Goal: Navigation & Orientation: Go to known website

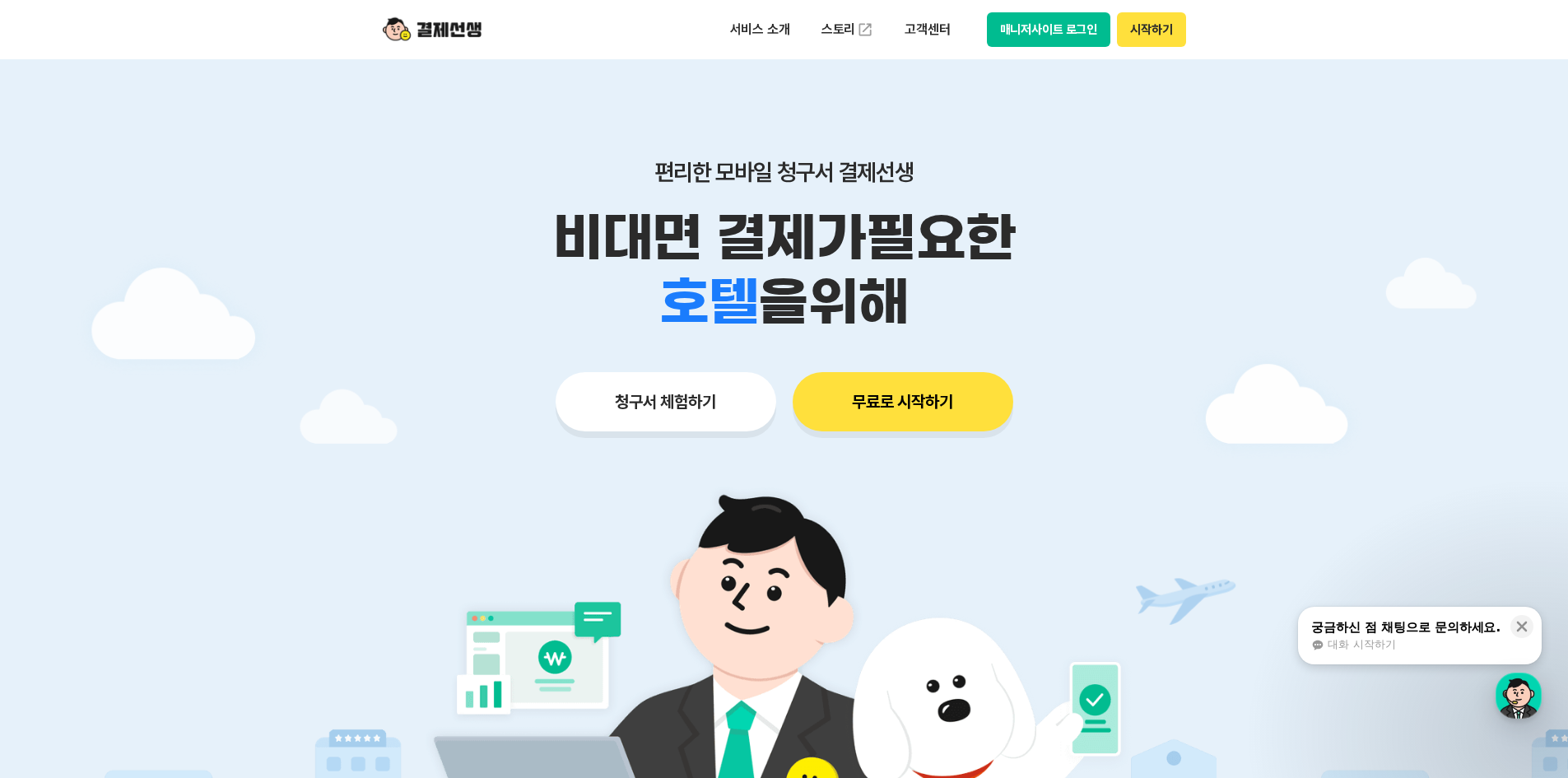
click at [1161, 27] on button "시작하기" at bounding box center [1152, 29] width 68 height 34
click at [1117, 13] on button "시작하기" at bounding box center [1152, 29] width 68 height 34
click at [1041, 39] on button "매니저사이트 로그인" at bounding box center [1049, 29] width 124 height 34
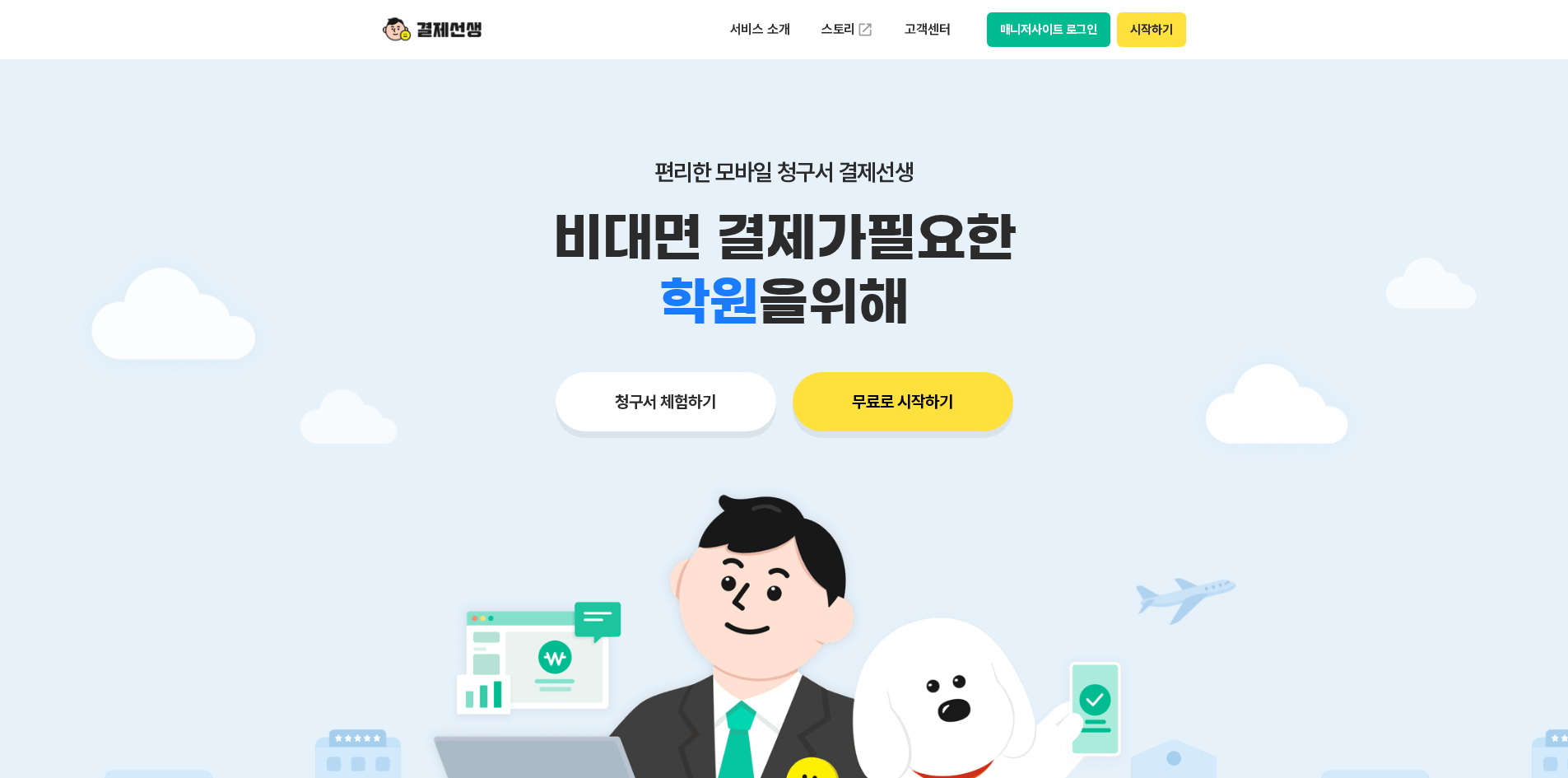
click at [1009, 3] on div "서비스 소개 스토리 고객센터 매니저사이트 로그인 시작하기" at bounding box center [784, 29] width 843 height 60
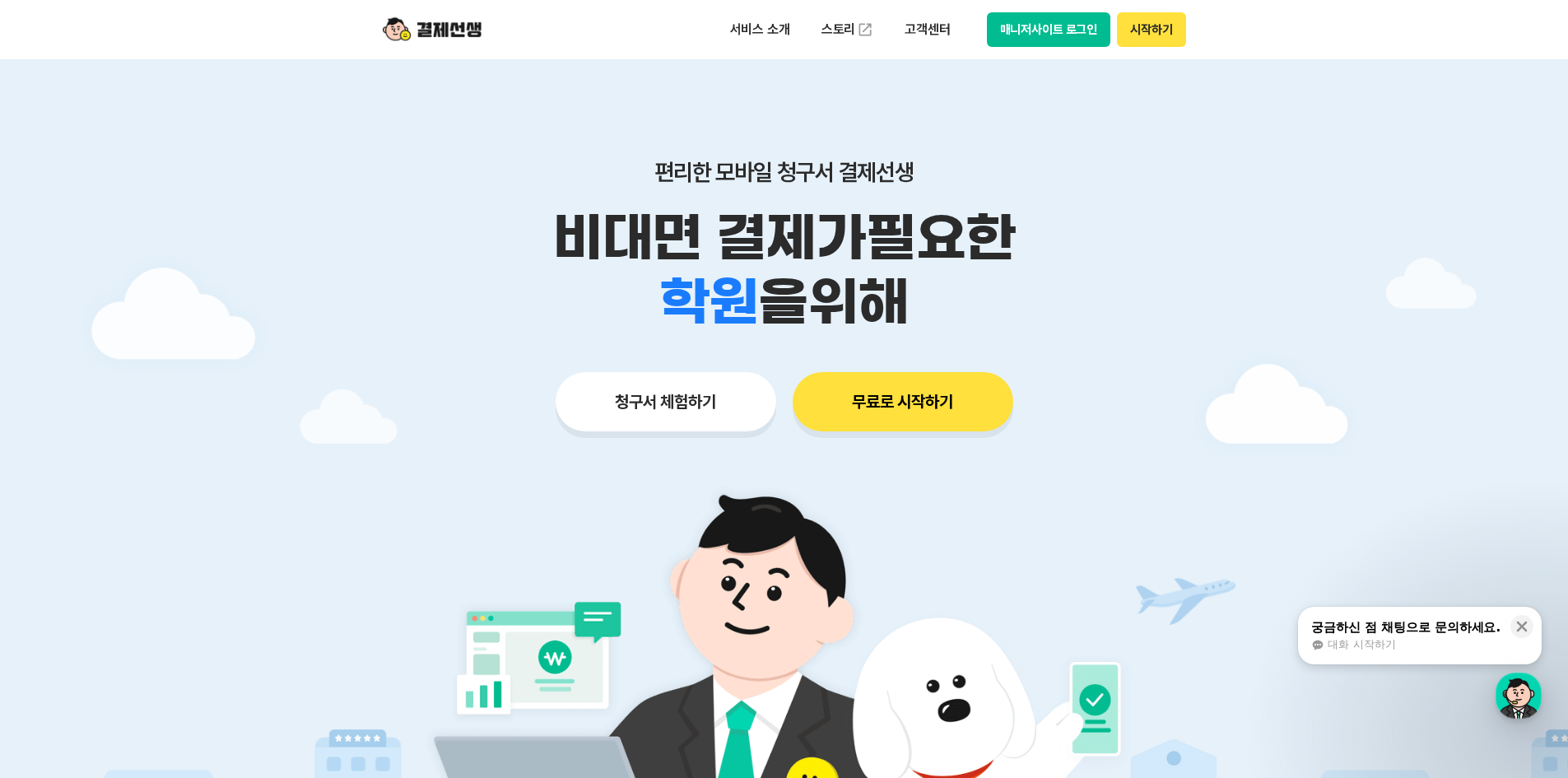
click at [1022, 18] on button "매니저사이트 로그인" at bounding box center [1049, 29] width 124 height 34
